Goal: Information Seeking & Learning: Find specific fact

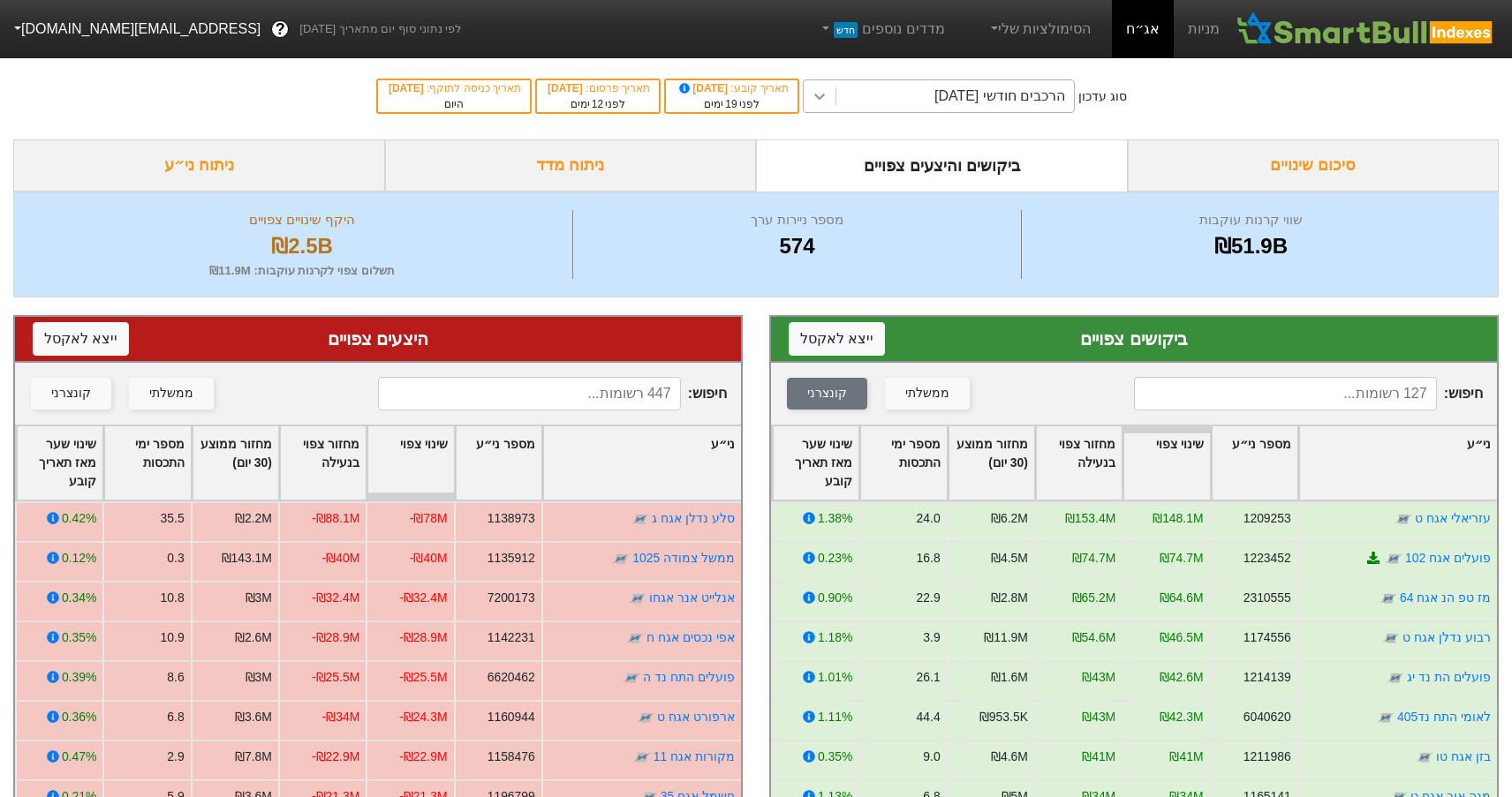
click at [828, 98] on icon at bounding box center [819, 96] width 18 height 18
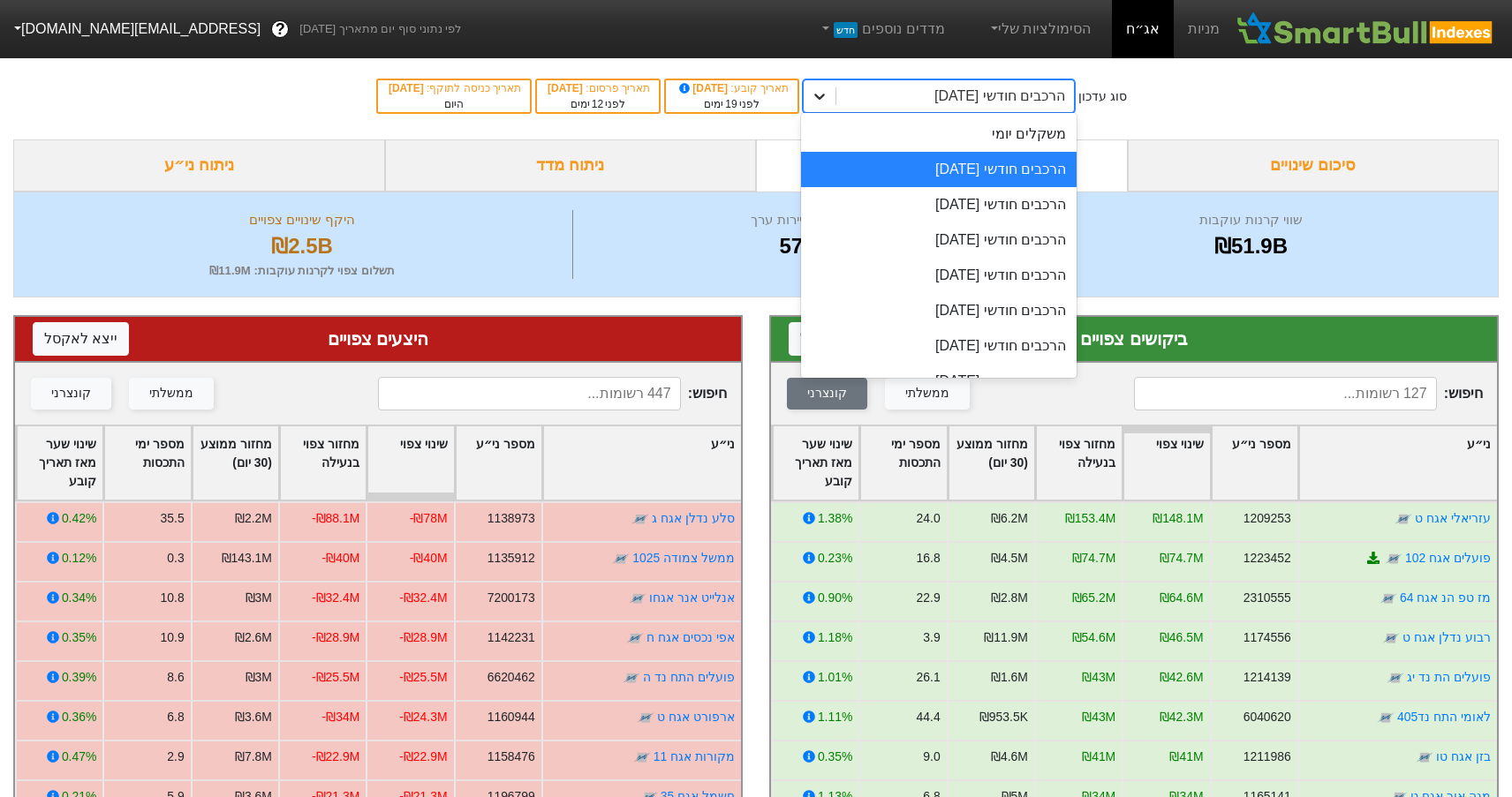
click at [828, 96] on icon at bounding box center [819, 96] width 18 height 18
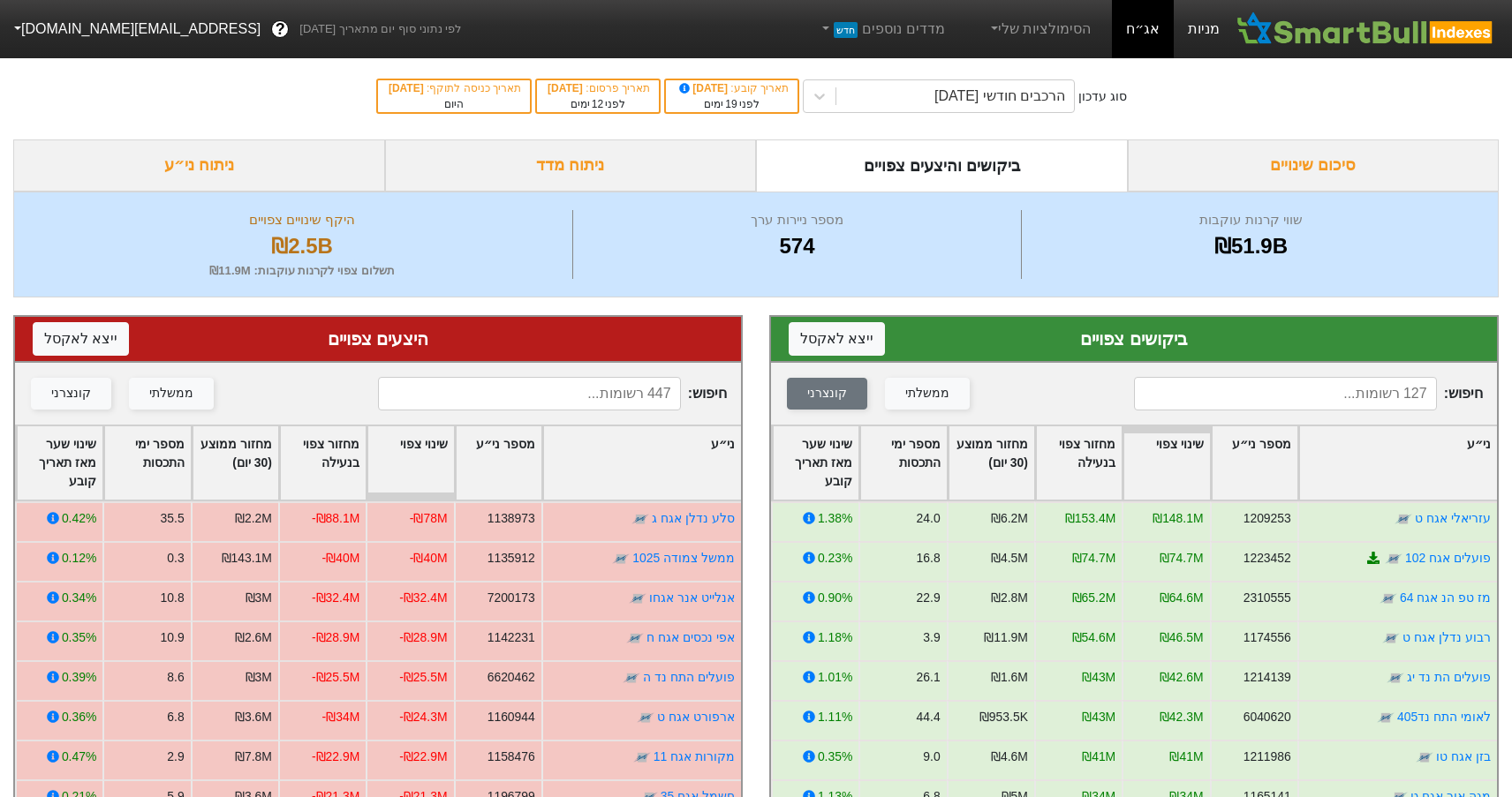
click at [1195, 30] on link "מניות" at bounding box center [1203, 29] width 60 height 58
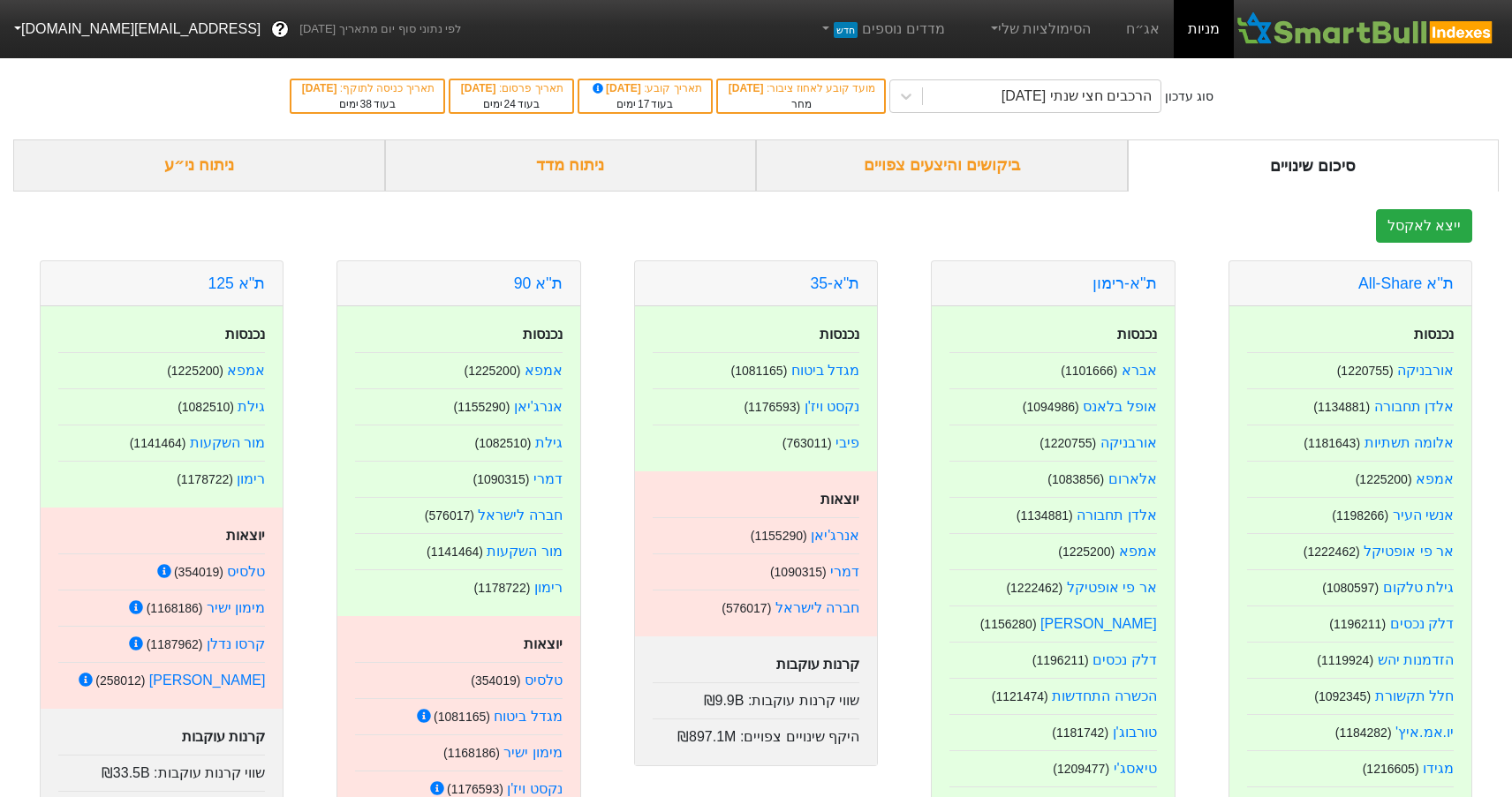
click at [939, 167] on div "ביקושים והיצעים צפויים" at bounding box center [941, 165] width 372 height 52
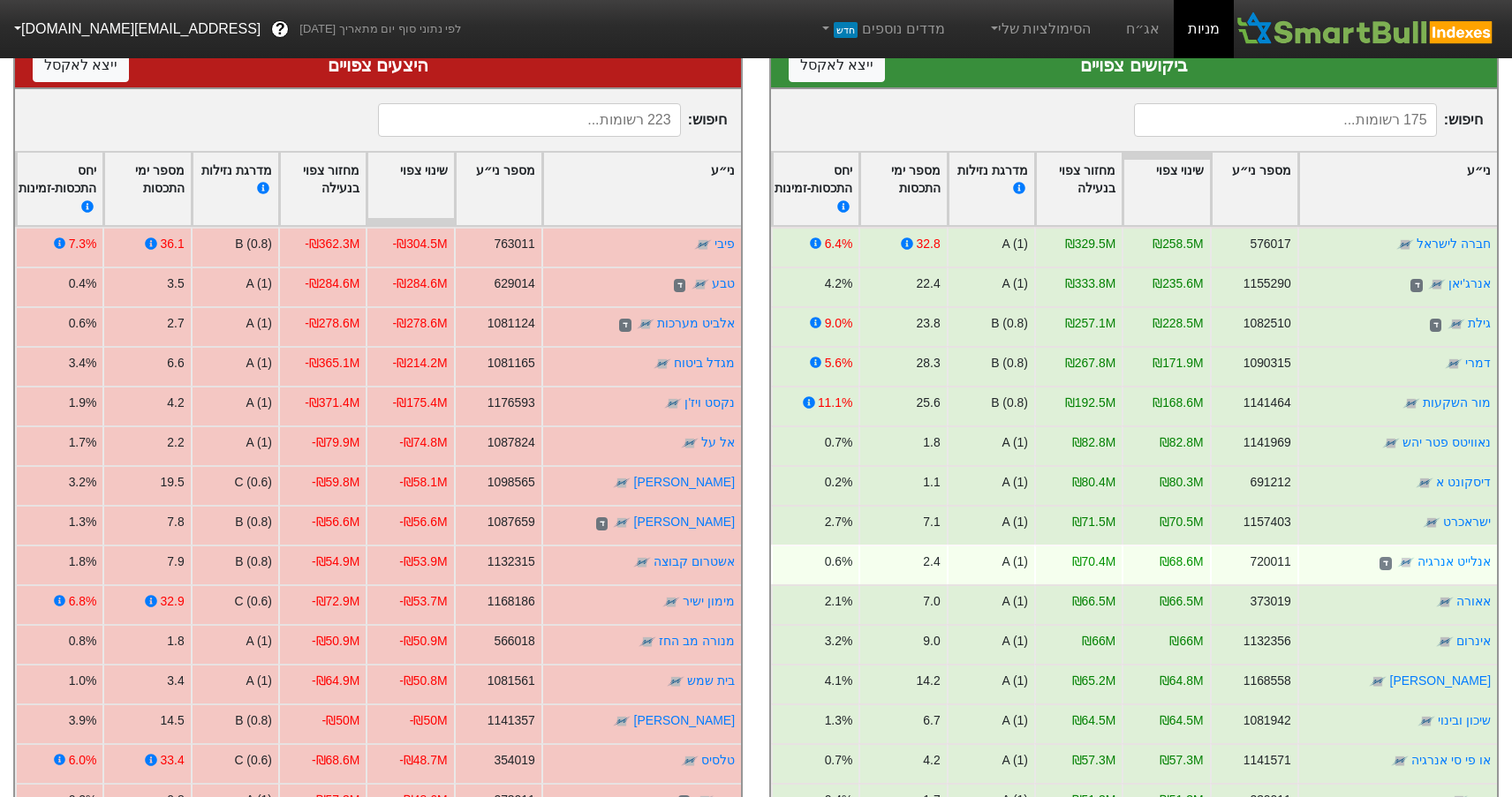
scroll to position [249, 0]
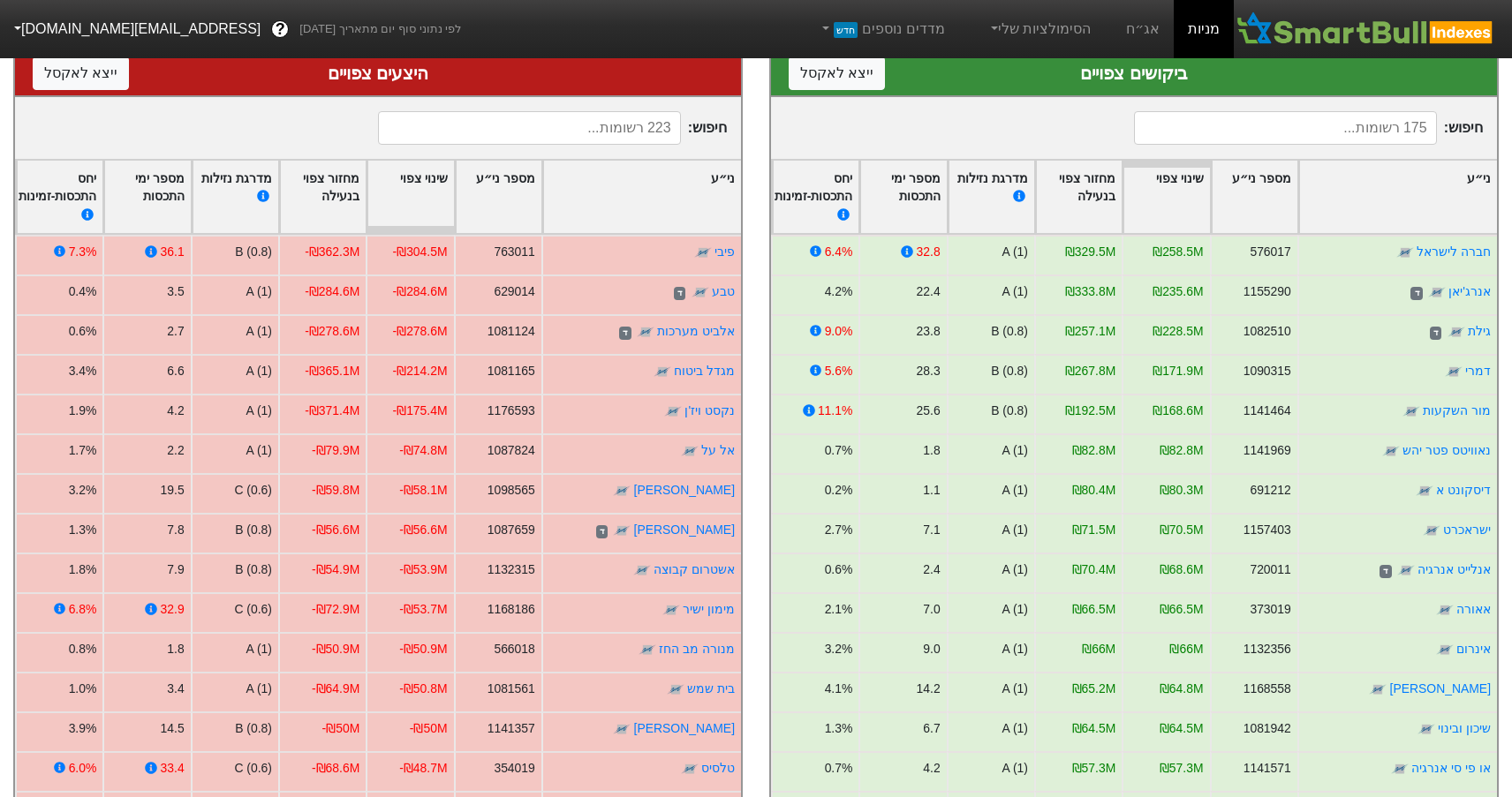
click at [1239, 131] on input at bounding box center [1284, 128] width 302 height 33
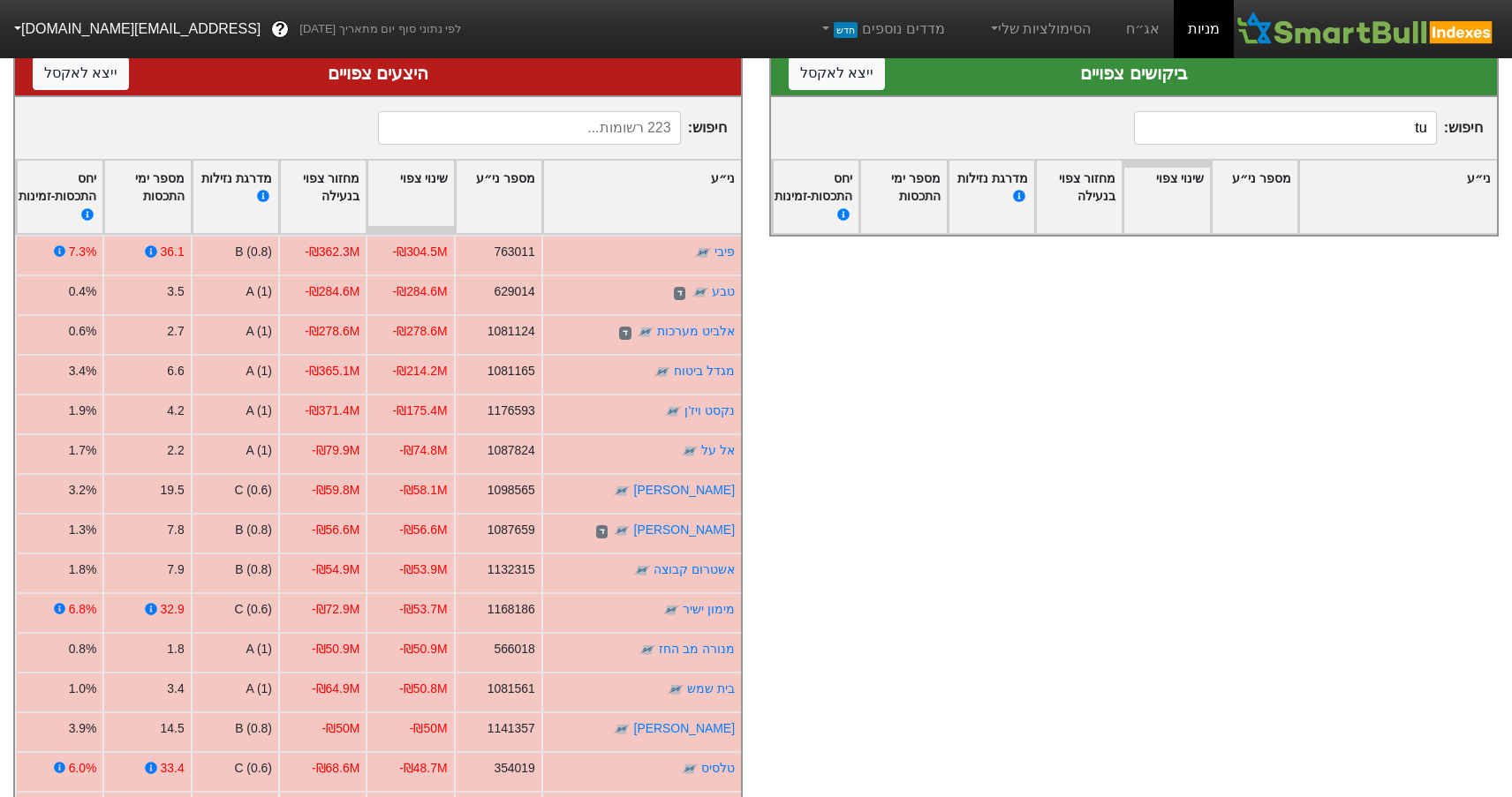
type input "t"
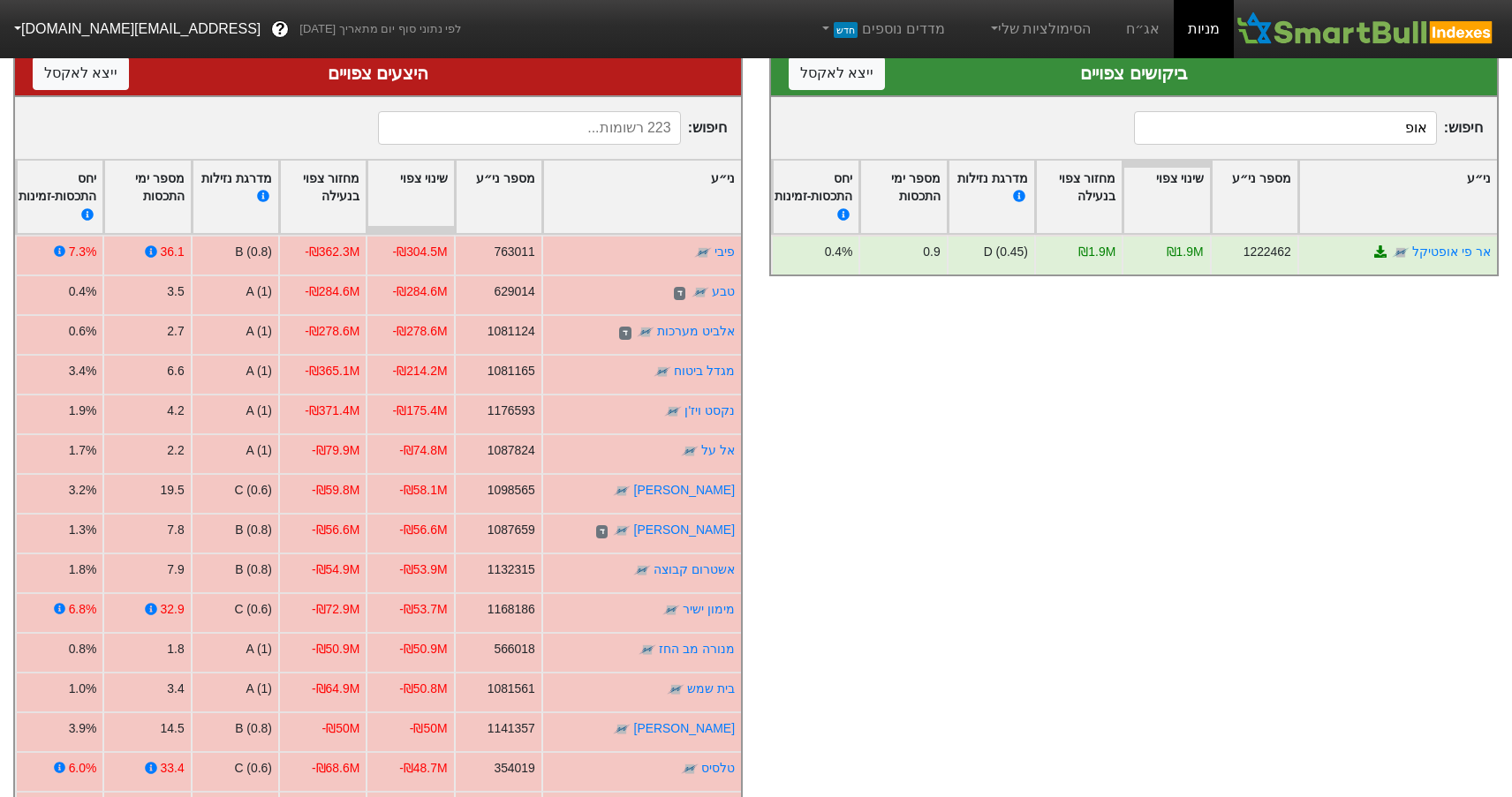
type input "אופ"
click at [557, 129] on input at bounding box center [529, 128] width 302 height 33
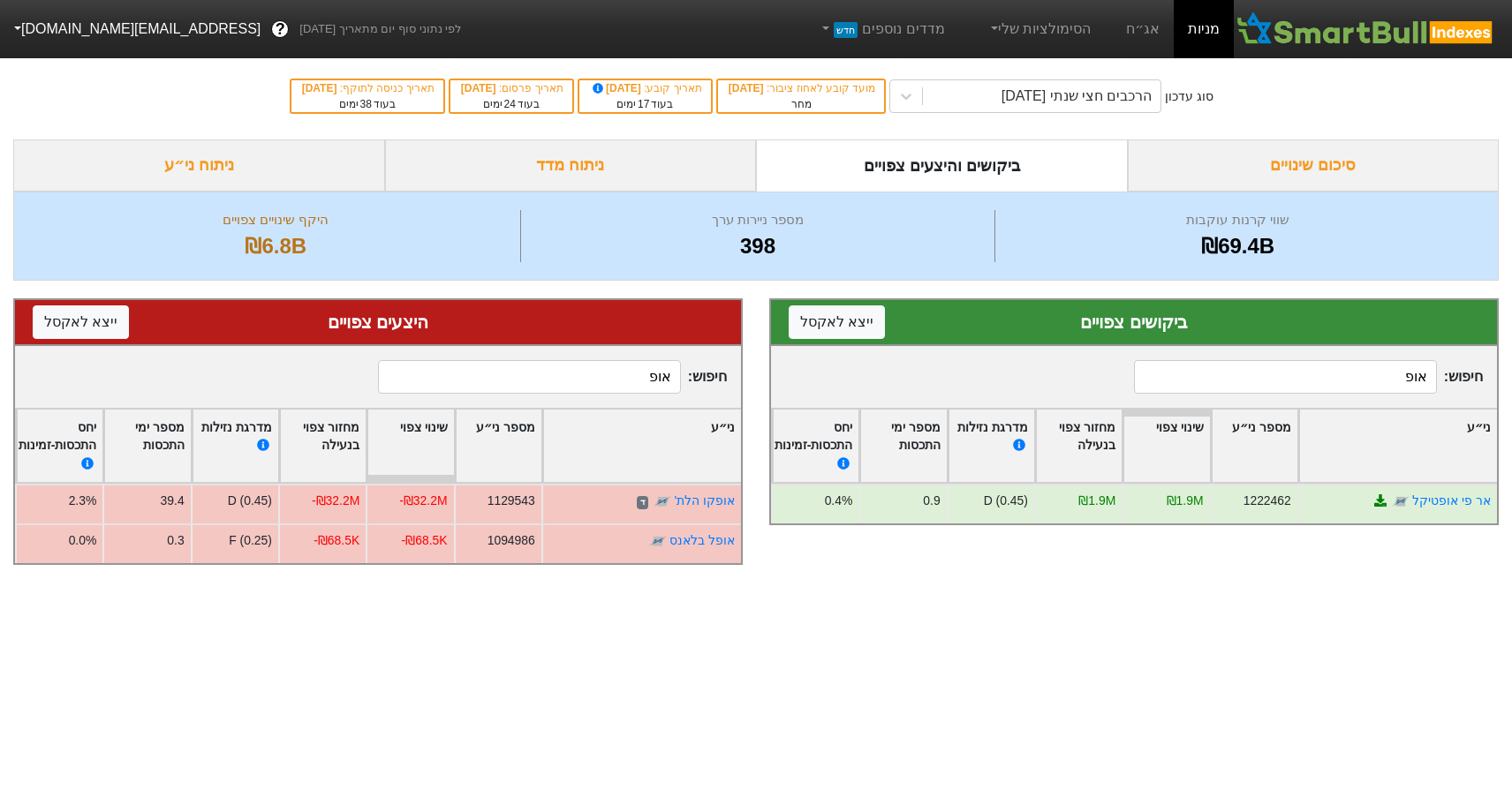
scroll to position [0, 0]
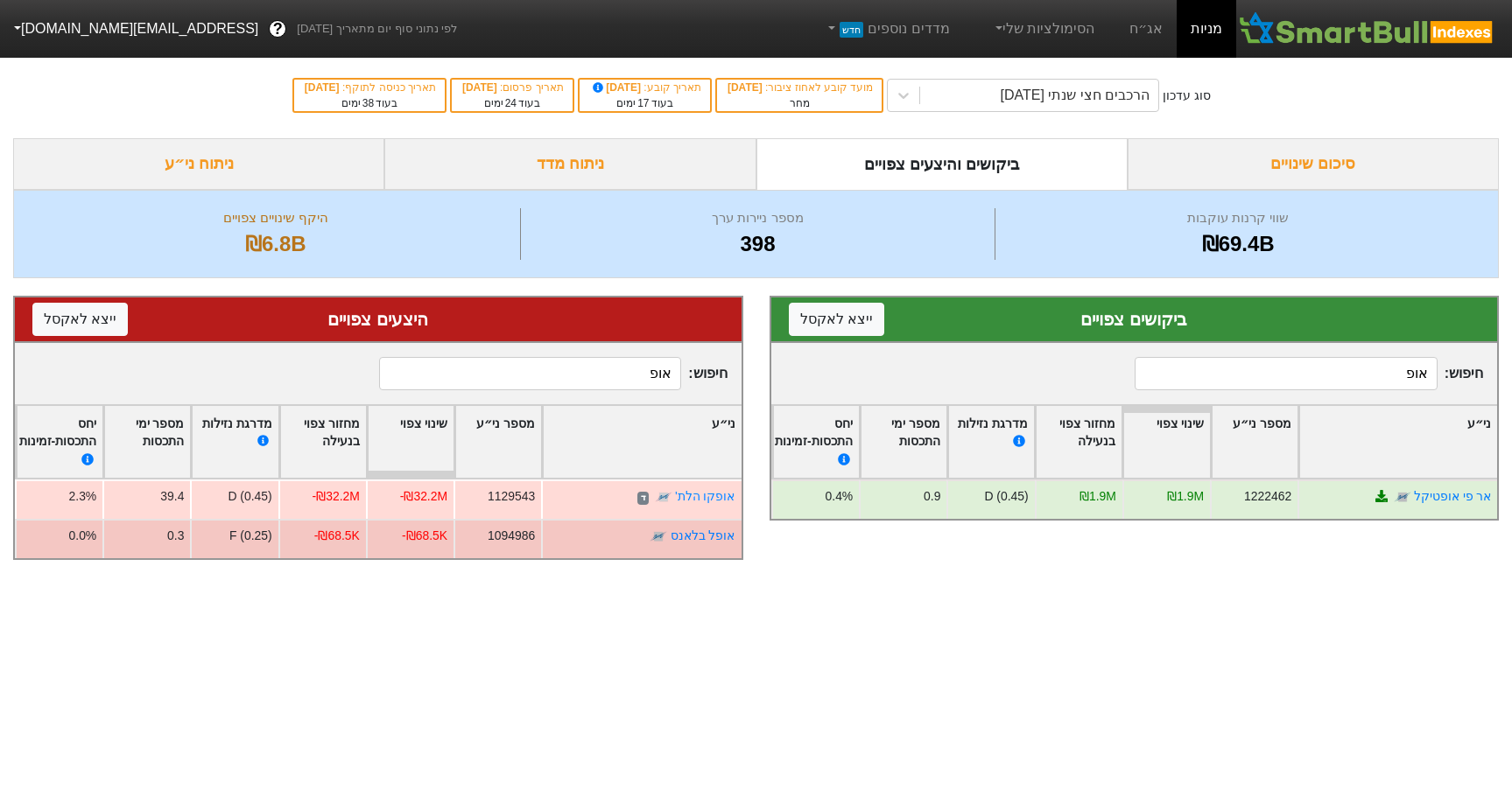
type input "אופ"
click at [607, 496] on div "אופקו הלת' ד" at bounding box center [641, 499] width 199 height 39
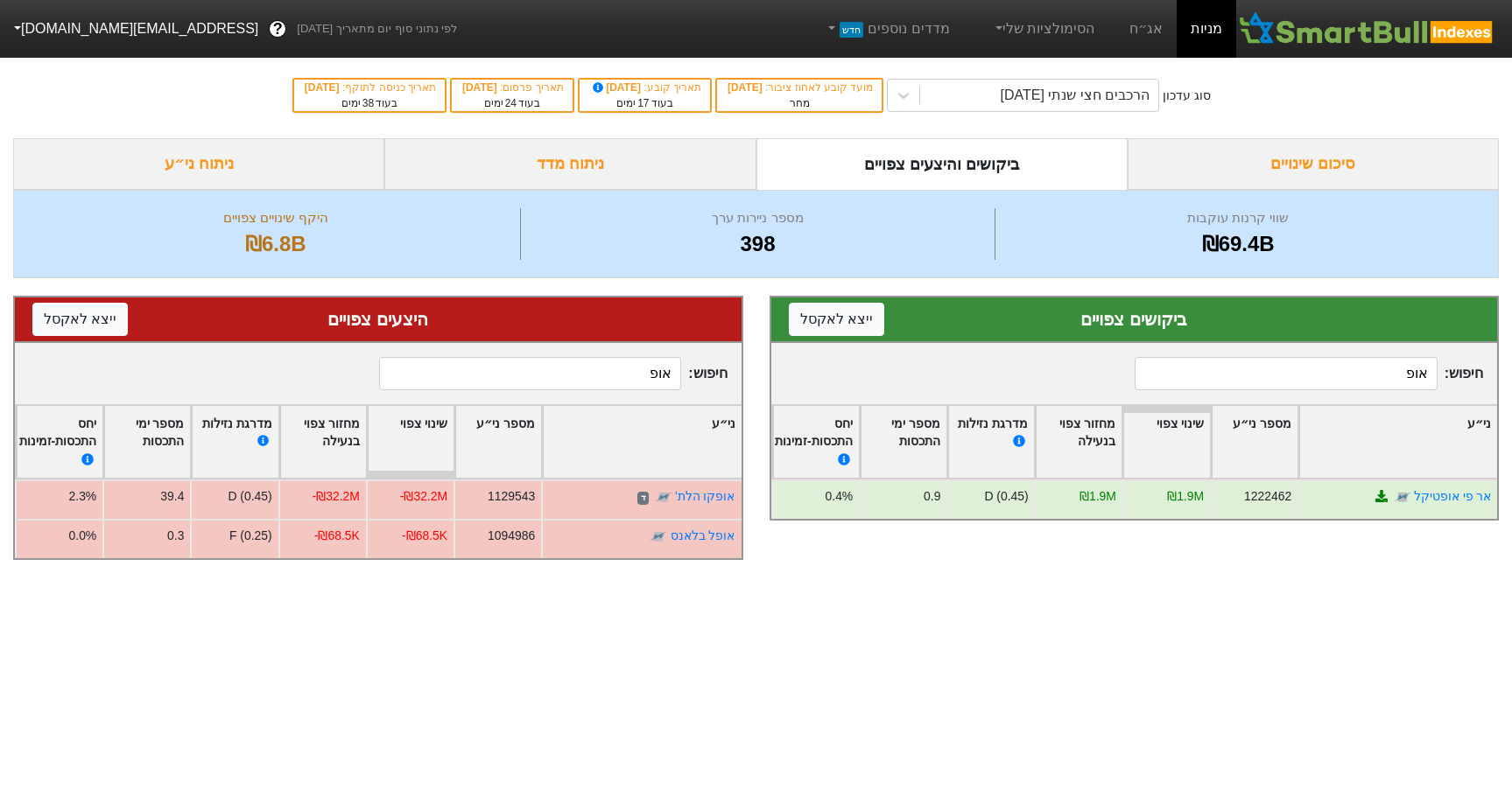
click at [1165, 381] on input "אופ" at bounding box center [1285, 374] width 302 height 33
click at [1170, 378] on input "אופ" at bounding box center [1285, 374] width 302 height 33
